Goal: Task Accomplishment & Management: Use online tool/utility

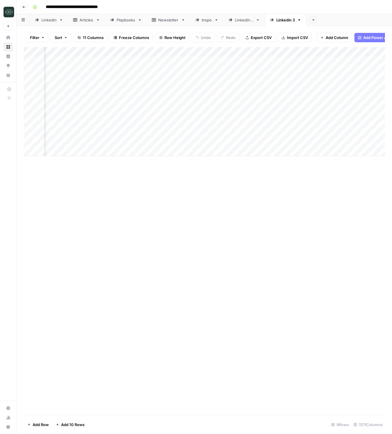
scroll to position [0, 228]
drag, startPoint x: 240, startPoint y: 53, endPoint x: 180, endPoint y: 52, distance: 59.6
click at [180, 52] on div "Add Column" at bounding box center [204, 86] width 361 height 79
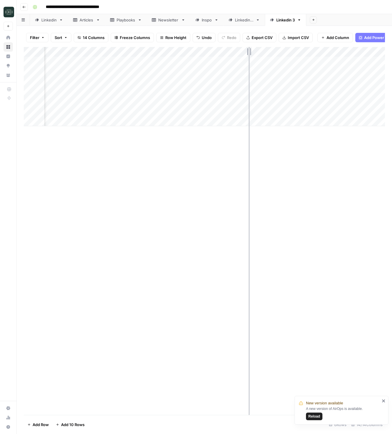
drag, startPoint x: 203, startPoint y: 52, endPoint x: 249, endPoint y: 56, distance: 46.3
click at [249, 56] on div "Add Column" at bounding box center [204, 86] width 361 height 79
click at [234, 111] on div "Add Column" at bounding box center [204, 86] width 361 height 79
click at [276, 115] on div "Add Column" at bounding box center [204, 86] width 361 height 79
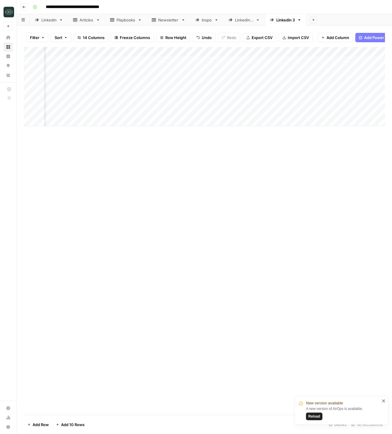
click at [212, 97] on div "Add Column" at bounding box center [204, 86] width 361 height 79
click at [299, 168] on div "Add Column" at bounding box center [204, 231] width 361 height 368
click at [238, 90] on div "Add Column" at bounding box center [204, 86] width 361 height 79
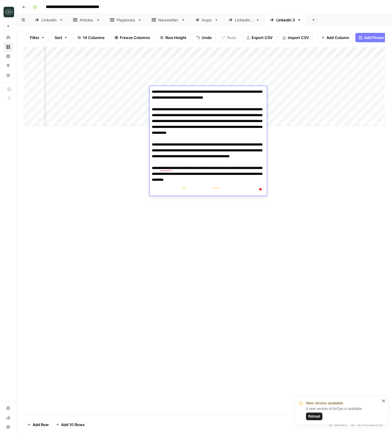
click at [303, 190] on div "Add Column" at bounding box center [204, 231] width 361 height 368
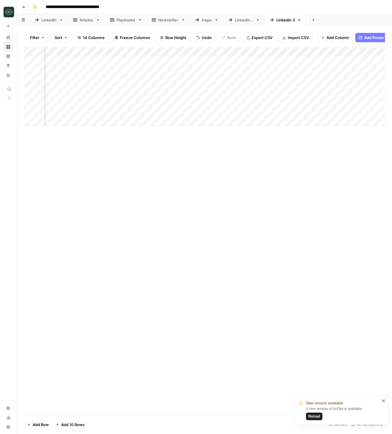
click at [191, 81] on div "Add Column" at bounding box center [204, 86] width 361 height 79
click at [324, 177] on div "Add Column" at bounding box center [204, 231] width 361 height 368
click at [136, 82] on div "Add Column" at bounding box center [204, 86] width 361 height 79
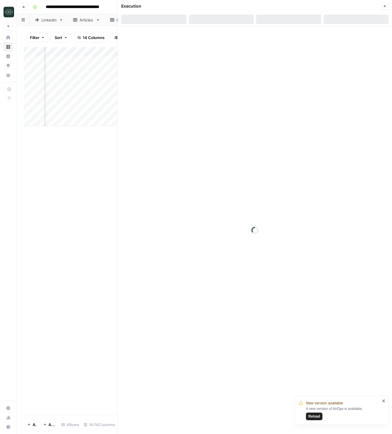
click at [388, 6] on button "Close" at bounding box center [385, 6] width 8 height 8
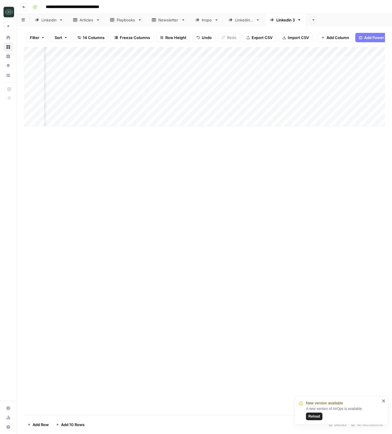
click at [136, 90] on div "Add Column" at bounding box center [204, 86] width 361 height 79
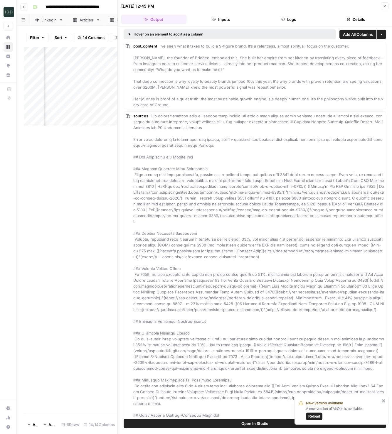
click at [290, 21] on button "Logs" at bounding box center [288, 19] width 65 height 9
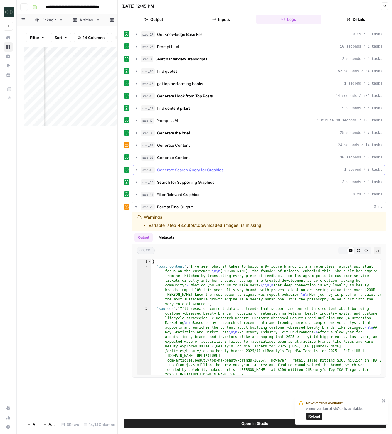
click at [194, 167] on span "Generate Search Query for Graphics" at bounding box center [190, 170] width 66 height 6
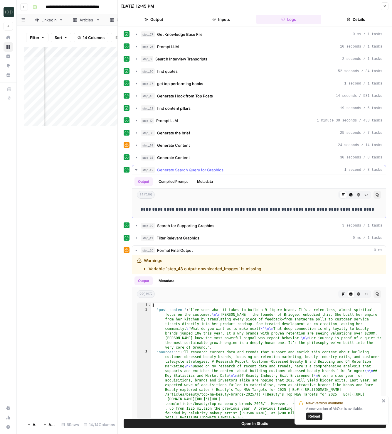
click at [194, 167] on span "Generate Search Query for Graphics" at bounding box center [190, 170] width 66 height 6
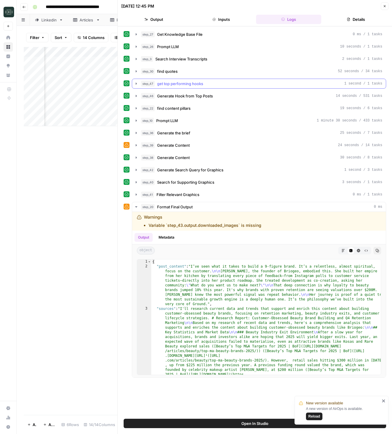
click at [168, 83] on span "get top performing hooks" at bounding box center [180, 84] width 46 height 6
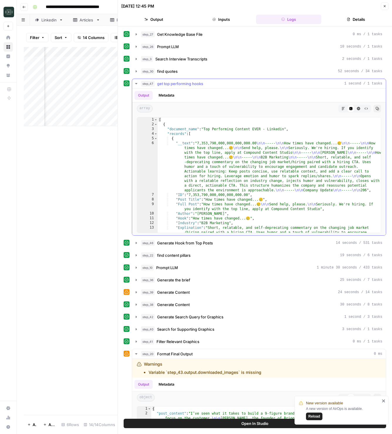
click at [194, 85] on span "get top performing hooks" at bounding box center [180, 84] width 46 height 6
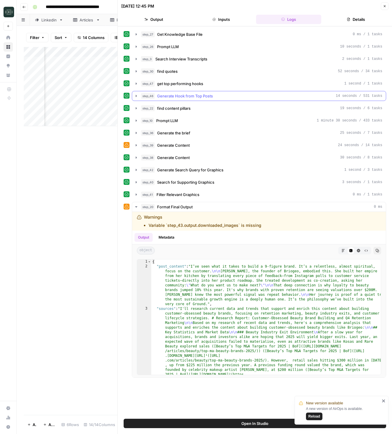
click at [199, 98] on span "Generate Hook from Top Posts" at bounding box center [185, 96] width 56 height 6
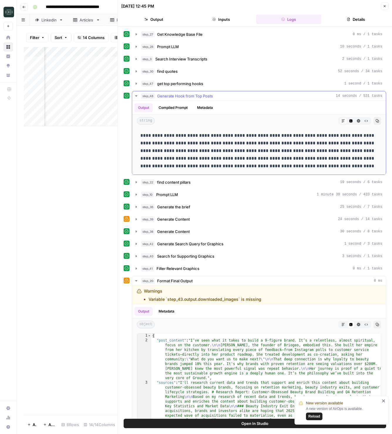
scroll to position [36, 0]
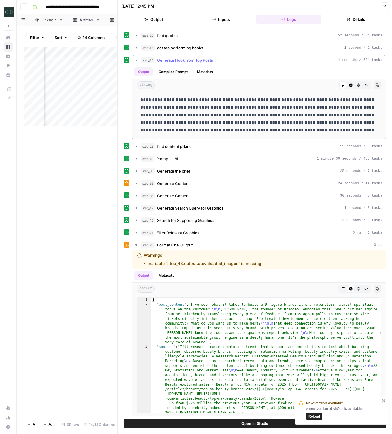
click at [168, 56] on button "step_46 Generate Hook from Top Posts 14 seconds / 531 tasks" at bounding box center [259, 60] width 254 height 9
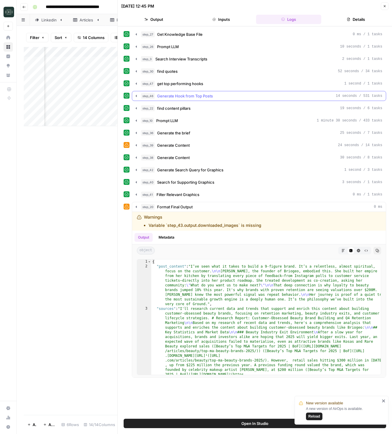
scroll to position [0, 0]
click at [171, 106] on span "find content pillars" at bounding box center [173, 108] width 33 height 6
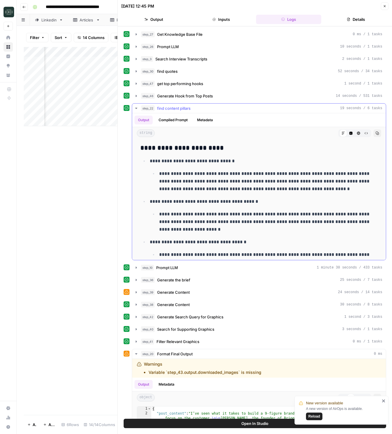
click at [171, 105] on span "find content pillars" at bounding box center [173, 108] width 33 height 6
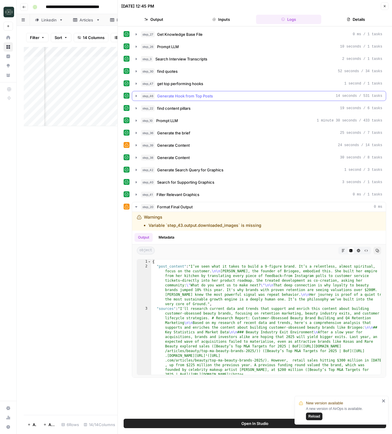
click at [169, 90] on div "step_27 Get Knowledge Base File 0 ms / 1 tasks step_26 Prompt LLM 10 seconds / …" at bounding box center [255, 203] width 263 height 349
click at [170, 94] on span "Generate Hook from Top Posts" at bounding box center [185, 96] width 56 height 6
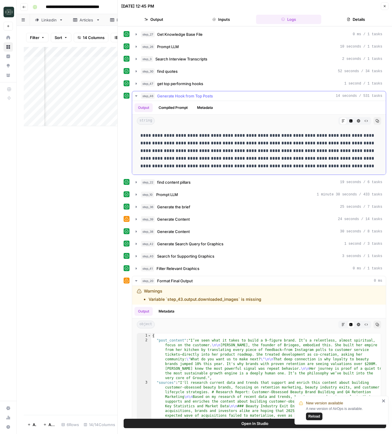
click at [170, 94] on span "Generate Hook from Top Posts" at bounding box center [185, 96] width 56 height 6
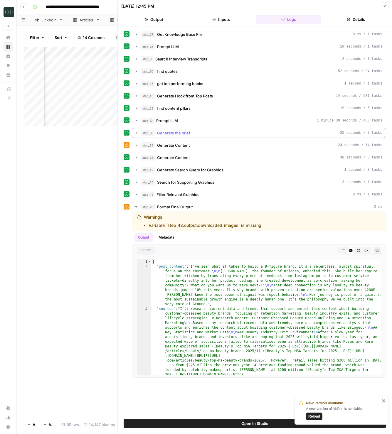
click at [204, 133] on div "step_36 Generate the brief 25 seconds / 7 tasks" at bounding box center [261, 133] width 241 height 6
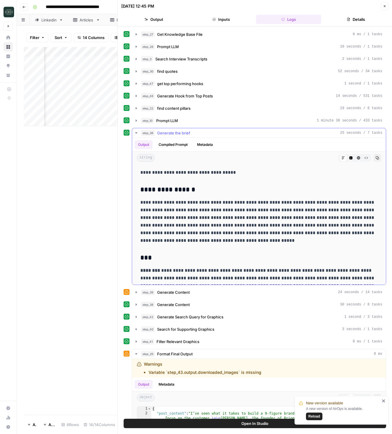
click at [204, 133] on div "step_36 Generate the brief 25 seconds / 7 tasks" at bounding box center [261, 133] width 241 height 6
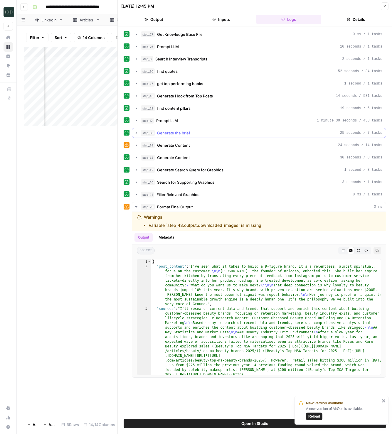
click at [204, 133] on div "step_36 Generate the brief 25 seconds / 7 tasks" at bounding box center [261, 133] width 241 height 6
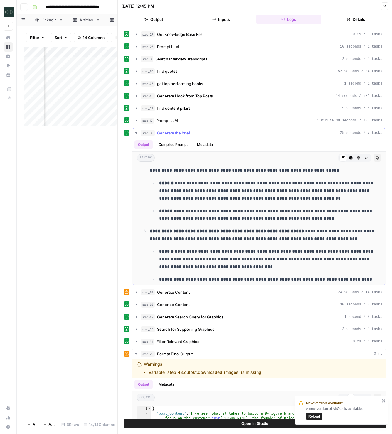
scroll to position [475, 0]
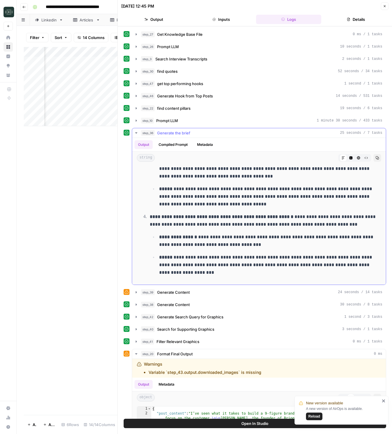
click at [137, 133] on icon "button" at bounding box center [136, 132] width 2 height 1
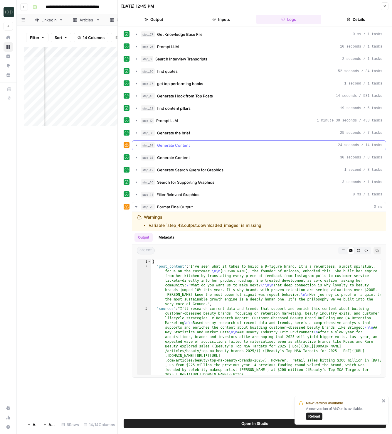
click at [136, 146] on icon "button" at bounding box center [136, 145] width 5 height 5
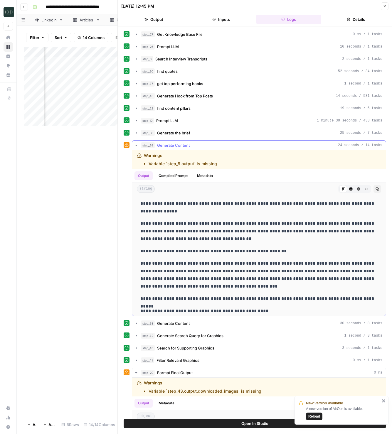
click at [136, 146] on icon "button" at bounding box center [136, 145] width 5 height 5
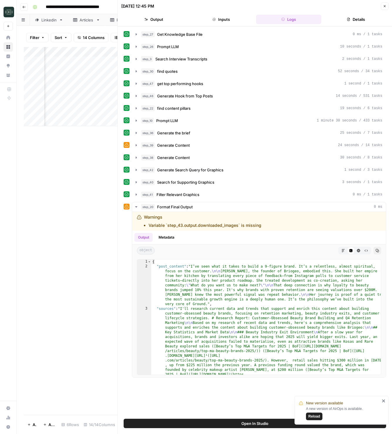
click at [383, 8] on button "Close" at bounding box center [385, 6] width 8 height 8
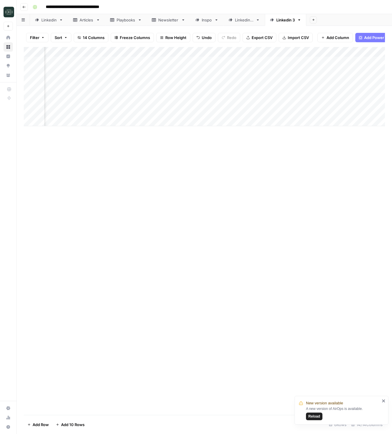
scroll to position [0, 128]
click at [68, 122] on div "Add Column" at bounding box center [204, 86] width 361 height 79
type textarea "**********"
click at [261, 191] on div "Add Column" at bounding box center [204, 231] width 361 height 368
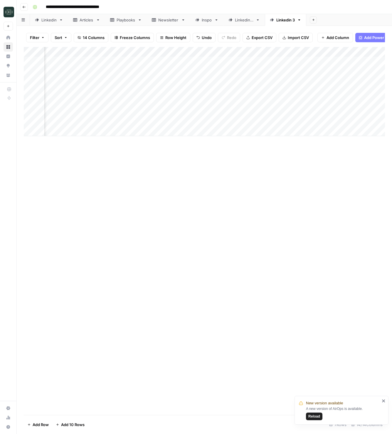
click at [111, 122] on div "Add Column" at bounding box center [204, 91] width 361 height 89
click at [151, 133] on textarea "**********" at bounding box center [112, 128] width 137 height 20
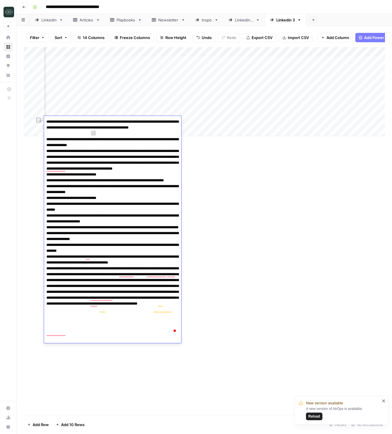
drag, startPoint x: 92, startPoint y: 122, endPoint x: 43, endPoint y: 122, distance: 48.5
click at [0, 0] on div at bounding box center [0, 0] width 0 height 0
type textarea "**********"
click at [204, 169] on div "Add Column" at bounding box center [204, 231] width 361 height 368
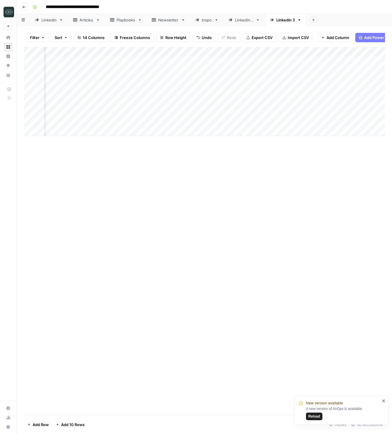
click at [272, 121] on div "Add Column" at bounding box center [204, 91] width 361 height 89
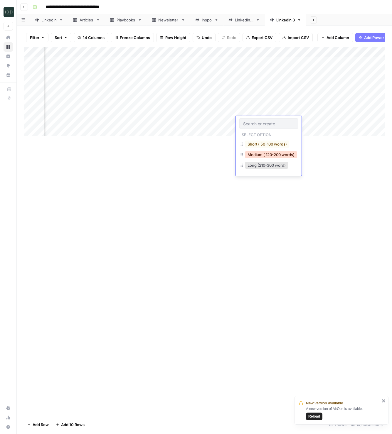
click at [263, 154] on button "Medium ( 120-200 words)" at bounding box center [271, 154] width 52 height 7
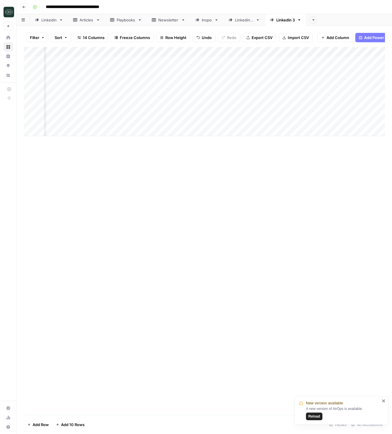
click at [311, 123] on div "Add Column" at bounding box center [204, 91] width 361 height 89
click at [121, 346] on div "Add Column" at bounding box center [204, 231] width 361 height 368
click at [308, 124] on div "Add Column" at bounding box center [204, 91] width 361 height 89
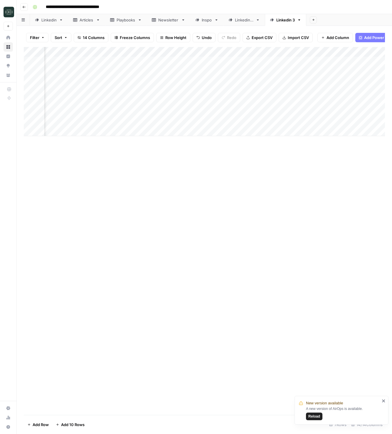
scroll to position [0, 270]
click at [287, 122] on div "Add Column" at bounding box center [204, 91] width 361 height 89
drag, startPoint x: 312, startPoint y: 52, endPoint x: 365, endPoint y: 54, distance: 52.9
click at [365, 54] on div "Add Column" at bounding box center [204, 91] width 361 height 89
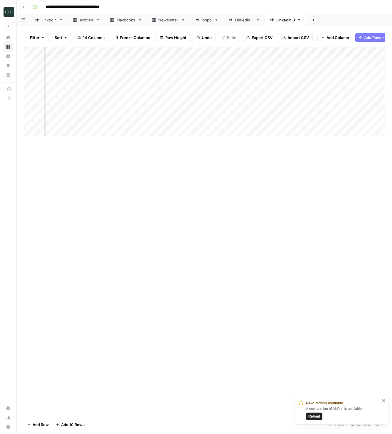
click at [291, 103] on div "Add Column" at bounding box center [204, 91] width 361 height 89
click at [298, 224] on div "Add Column" at bounding box center [204, 231] width 361 height 368
click at [335, 159] on div "Add Column" at bounding box center [204, 111] width 361 height 129
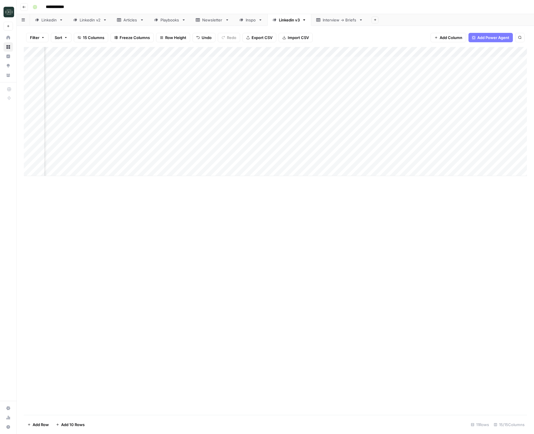
drag, startPoint x: 295, startPoint y: 212, endPoint x: 288, endPoint y: 198, distance: 15.8
click at [295, 210] on div "Add Column" at bounding box center [275, 231] width 503 height 368
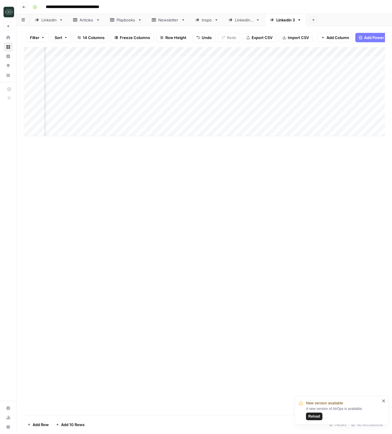
scroll to position [0, 270]
click at [246, 249] on div "Add Column" at bounding box center [204, 231] width 361 height 368
click at [301, 90] on div "Add Column" at bounding box center [204, 91] width 361 height 89
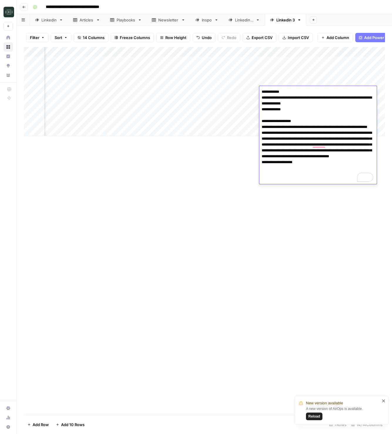
click at [196, 171] on div "Add Column" at bounding box center [204, 231] width 361 height 368
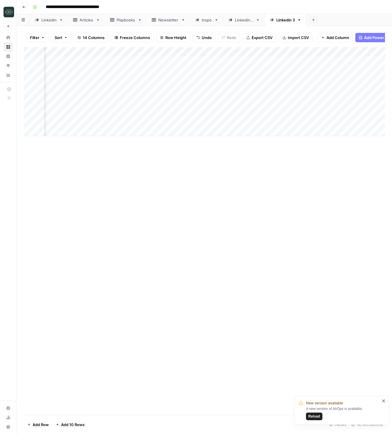
click at [331, 77] on div "Add Column" at bounding box center [204, 91] width 361 height 89
click at [311, 61] on div "Add Column" at bounding box center [204, 91] width 361 height 89
click at [211, 208] on div "Add Column" at bounding box center [204, 231] width 361 height 368
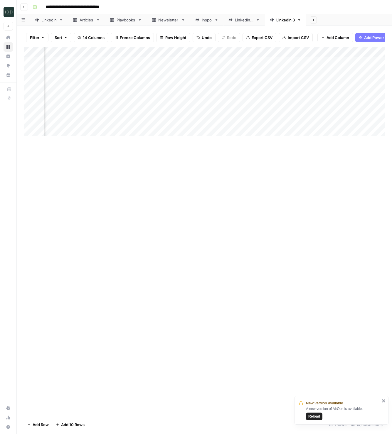
click at [249, 189] on div "Add Column" at bounding box center [204, 231] width 361 height 368
click at [70, 232] on div "Add Column" at bounding box center [204, 231] width 361 height 368
click at [131, 241] on div "Add Column" at bounding box center [204, 231] width 361 height 368
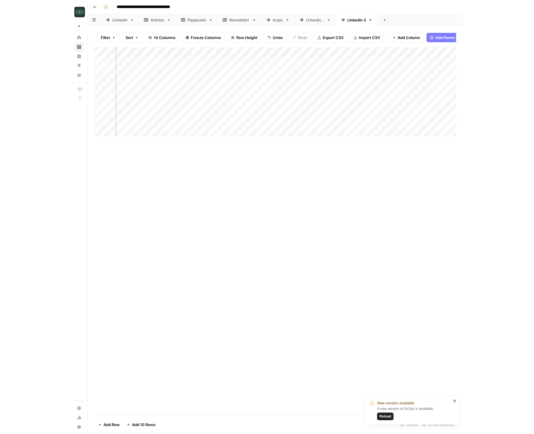
scroll to position [0, 0]
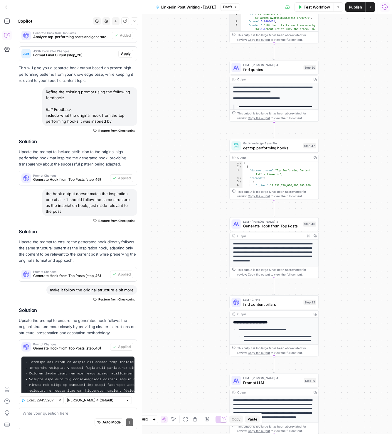
scroll to position [423, 0]
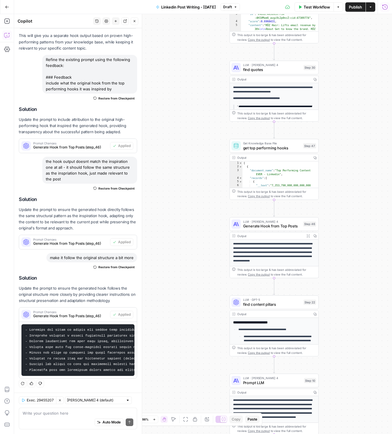
click at [352, 4] on button "Publish" at bounding box center [355, 6] width 20 height 9
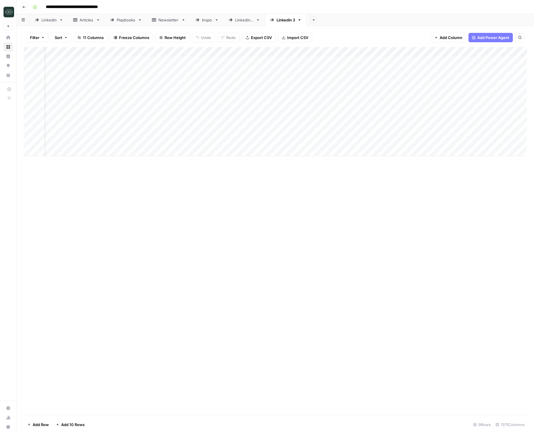
scroll to position [0, 17]
click at [128, 150] on div "Add Column" at bounding box center [275, 101] width 503 height 109
click at [115, 154] on textarea at bounding box center [154, 152] width 134 height 8
type textarea "**********"
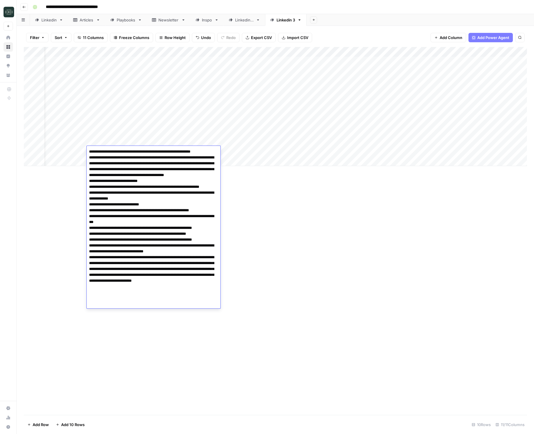
click at [294, 210] on div "Add Column" at bounding box center [275, 231] width 503 height 368
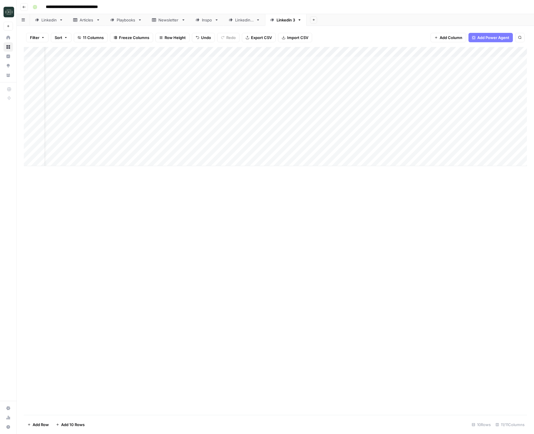
click at [283, 154] on div "Add Column" at bounding box center [275, 106] width 503 height 119
drag, startPoint x: 290, startPoint y: 185, endPoint x: 292, endPoint y: 178, distance: 7.2
click at [290, 185] on button "Medium ( 120-200 words)" at bounding box center [292, 184] width 52 height 7
click at [335, 151] on div "Add Column" at bounding box center [275, 106] width 503 height 119
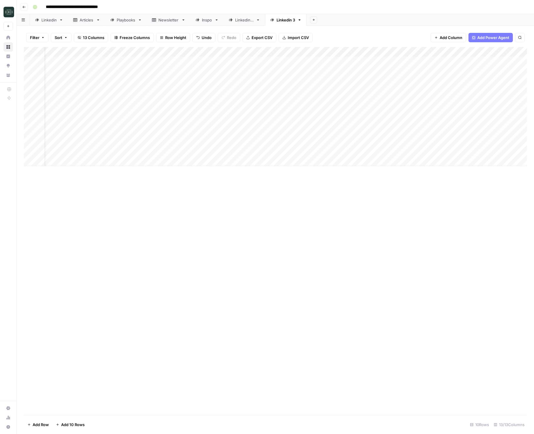
click at [179, 173] on div "Add Column" at bounding box center [275, 231] width 503 height 368
click at [115, 130] on div "Add Column" at bounding box center [275, 91] width 503 height 89
type textarea "**********"
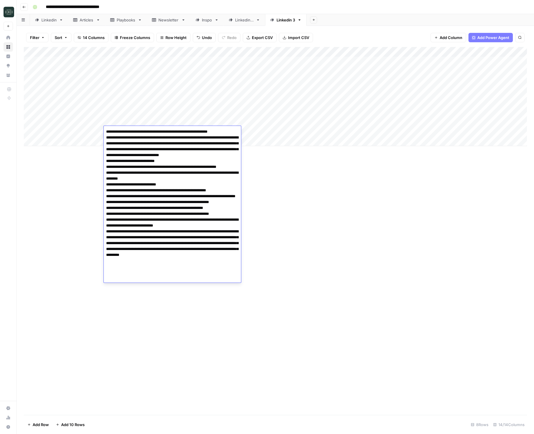
click at [378, 217] on div "Add Column" at bounding box center [275, 231] width 503 height 368
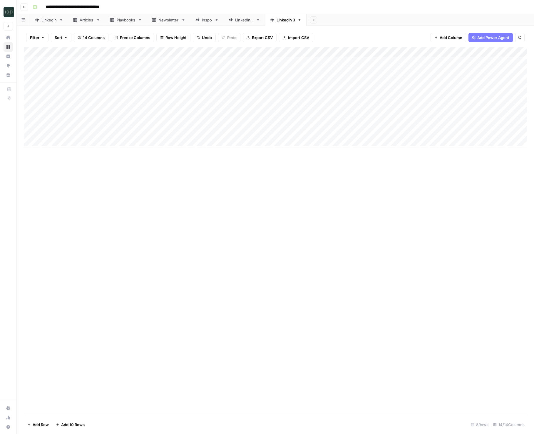
click at [317, 132] on div "Add Column" at bounding box center [275, 96] width 503 height 99
click at [335, 163] on button "Medium ( 120-200 words)" at bounding box center [331, 164] width 52 height 7
click at [371, 132] on div "Add Column" at bounding box center [275, 96] width 503 height 99
